Goal: Task Accomplishment & Management: Manage account settings

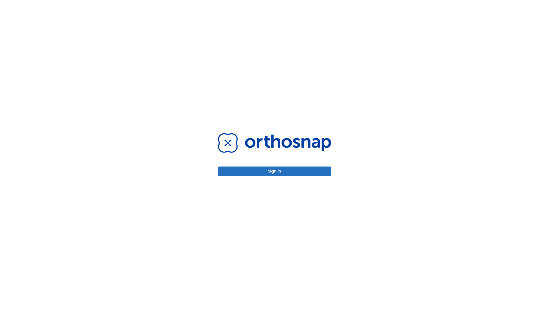
click at [275, 171] on button "Sign in" at bounding box center [274, 170] width 113 height 9
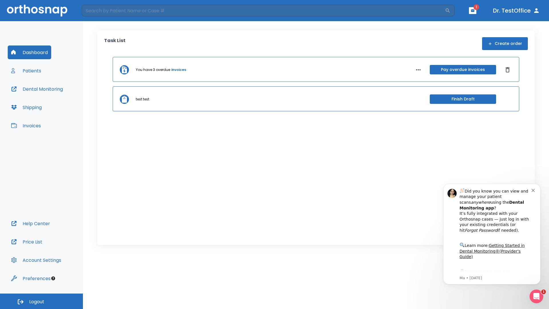
click at [41, 301] on span "Logout" at bounding box center [36, 302] width 15 height 6
